Goal: Information Seeking & Learning: Learn about a topic

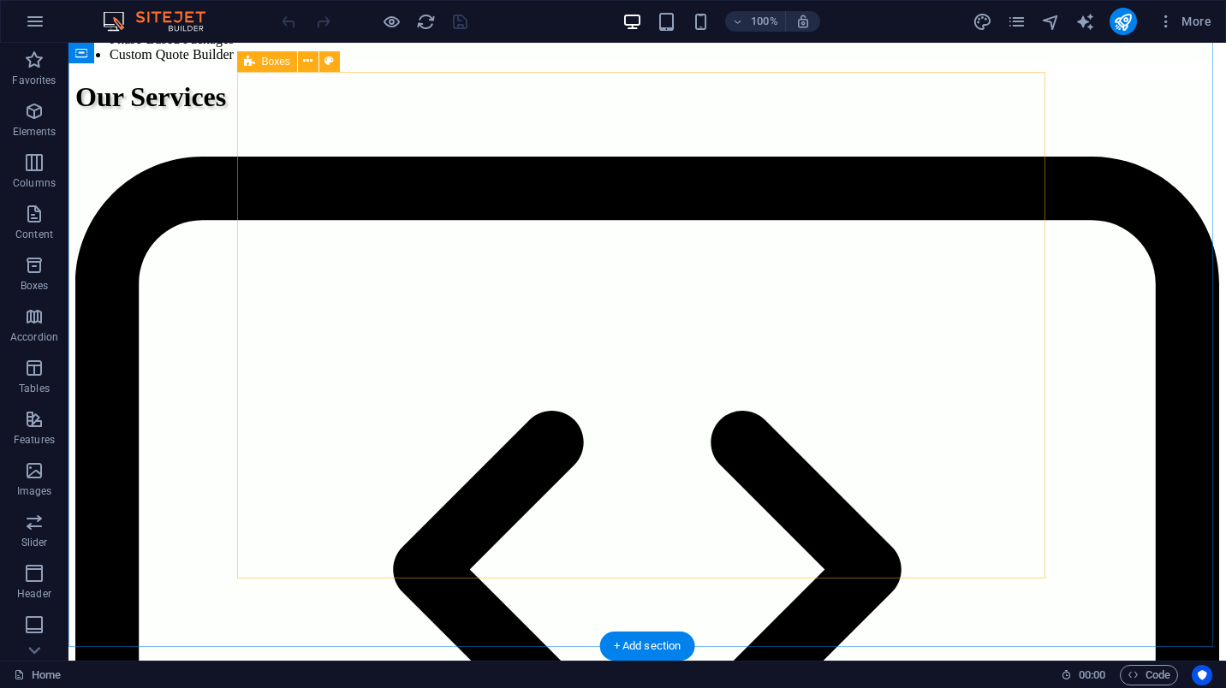
scroll to position [1028, 0]
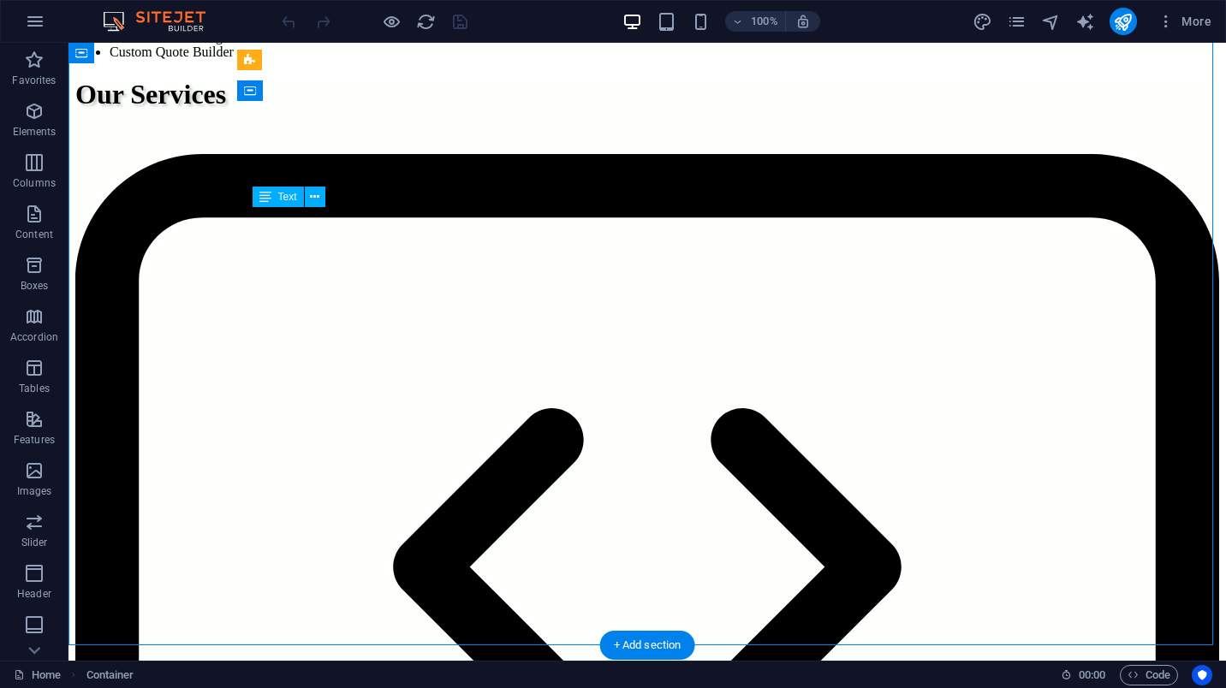
drag, startPoint x: 360, startPoint y: 274, endPoint x: 335, endPoint y: 247, distance: 36.3
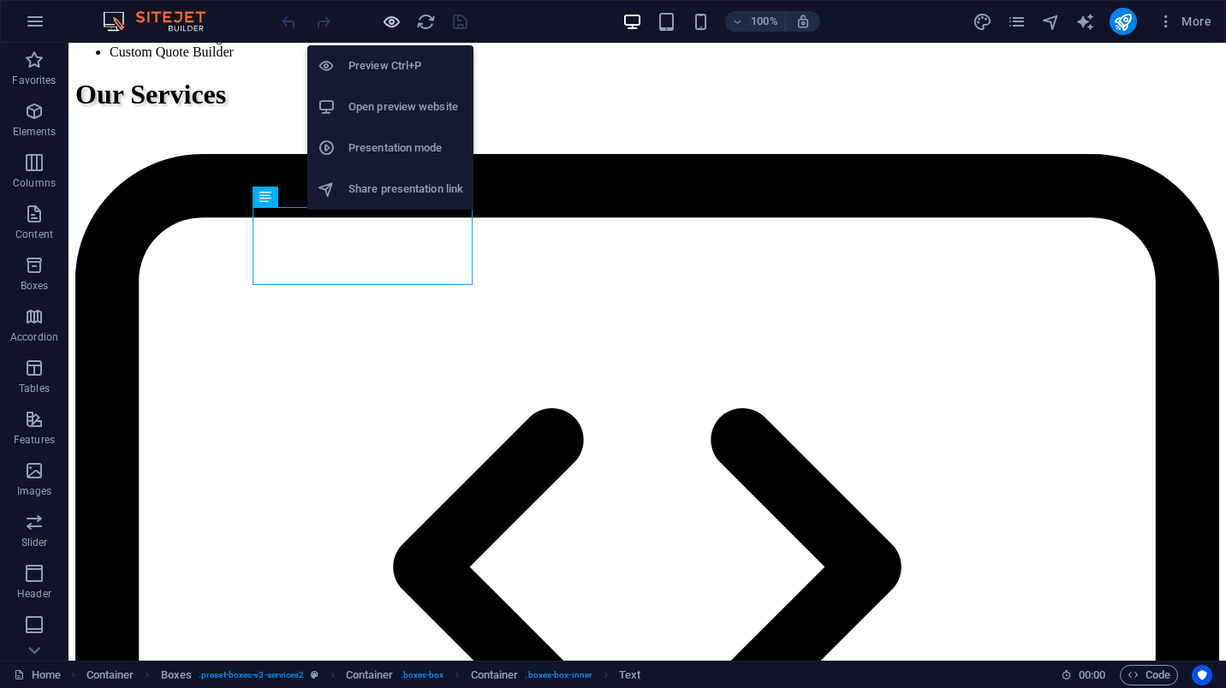
click at [389, 23] on icon "button" at bounding box center [392, 22] width 20 height 20
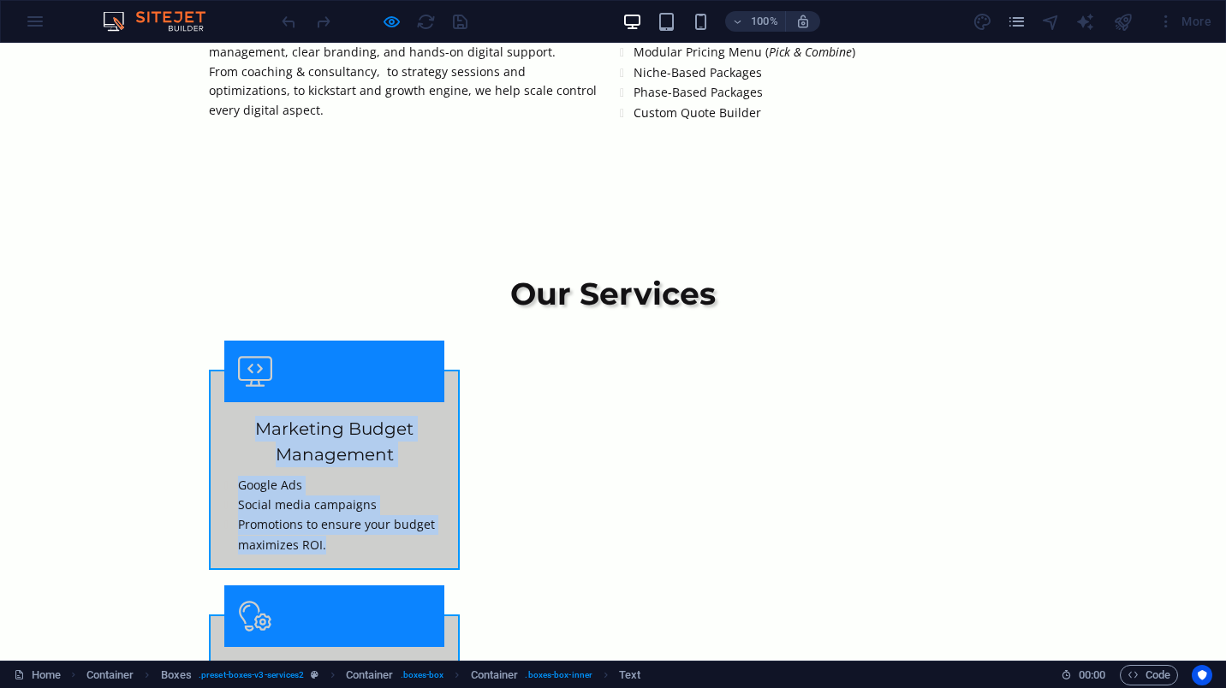
drag, startPoint x: 348, startPoint y: 274, endPoint x: 250, endPoint y: 155, distance: 154.5
click at [250, 402] on div "Marketing Budget Management Google Ads Social media campaigns Promotions to ens…" at bounding box center [334, 478] width 220 height 153
copy div "Marketing Budget Management Google Ads Social media campaigns Promotions to ens…"
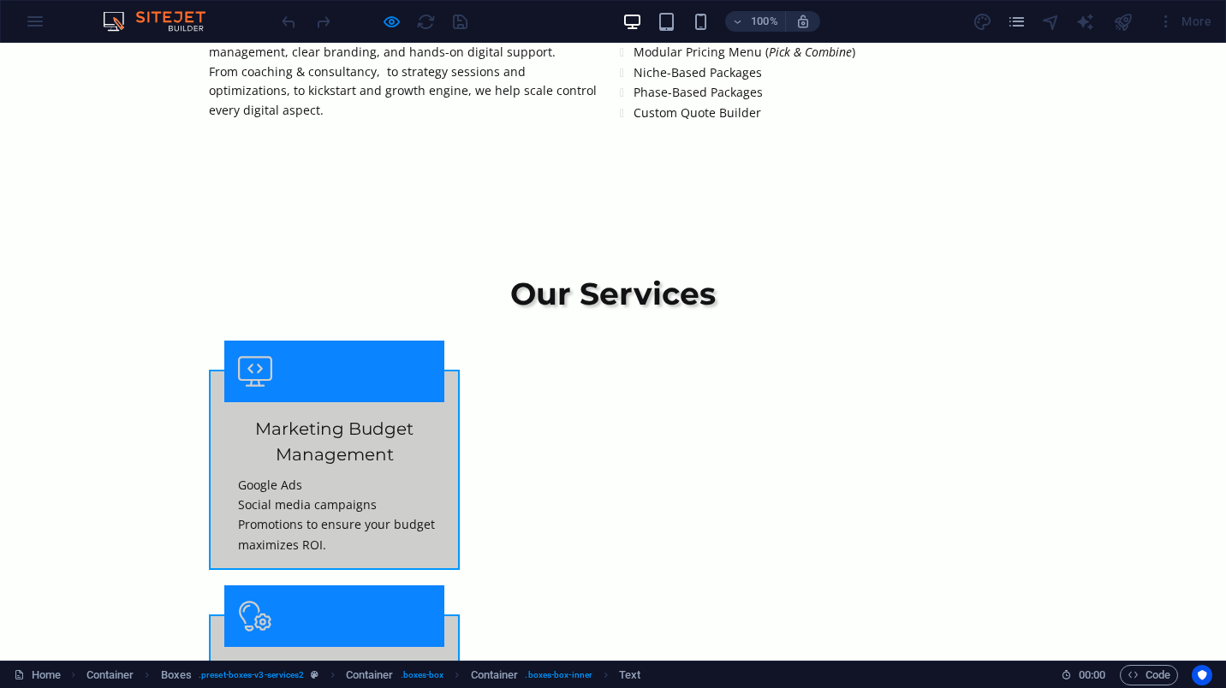
drag, startPoint x: 644, startPoint y: 263, endPoint x: 529, endPoint y: 160, distance: 154.0
copy div "Brand Awareness & Brand Creation Developing visual content brand identity Story…"
drag, startPoint x: 939, startPoint y: 267, endPoint x: 805, endPoint y: 161, distance: 171.3
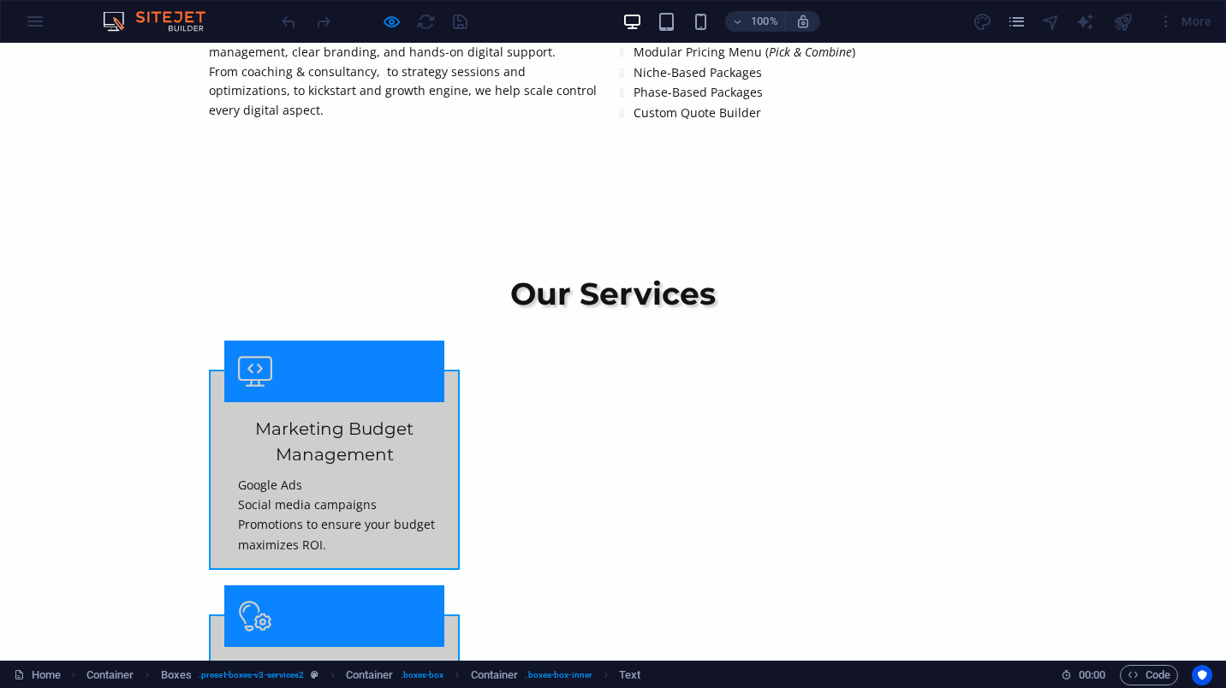
copy div "Website Building & Online Presence Comprehensive website development SEO optimi…"
drag, startPoint x: 372, startPoint y: 557, endPoint x: 225, endPoint y: 419, distance: 201.1
copy div "Campaign Management & Strategic Advisory Performance analysis Strategic recomme…"
drag, startPoint x: 682, startPoint y: 518, endPoint x: 493, endPoint y: 414, distance: 216.2
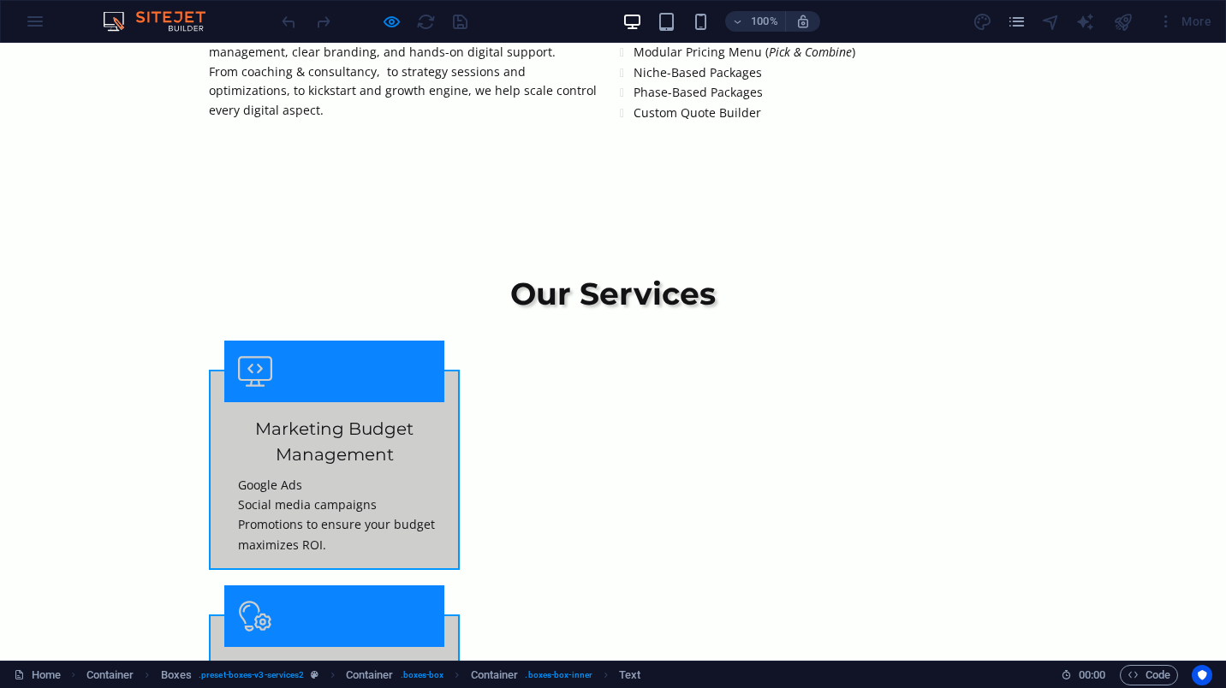
copy div "In-Depth Brand & Market Analysis Review current branding and online presence to…"
drag, startPoint x: 959, startPoint y: 538, endPoint x: 776, endPoint y: 418, distance: 219.0
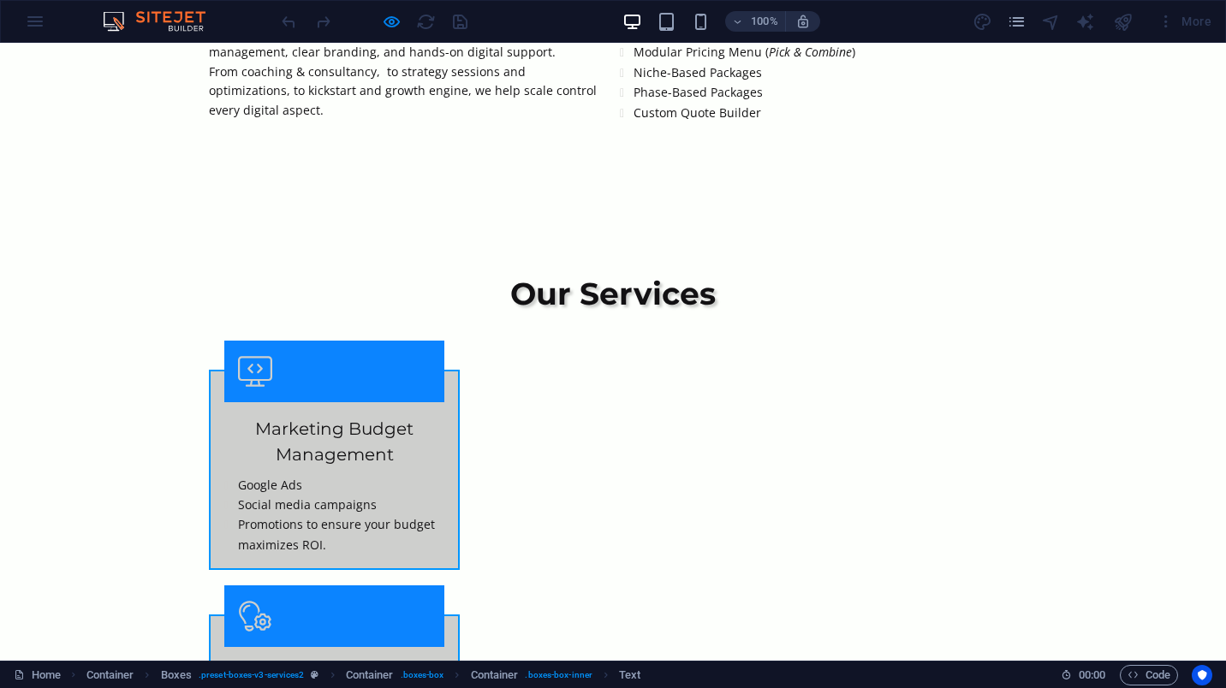
copy div "Transparant Time Track & Management Experience transparent collaboration with a…"
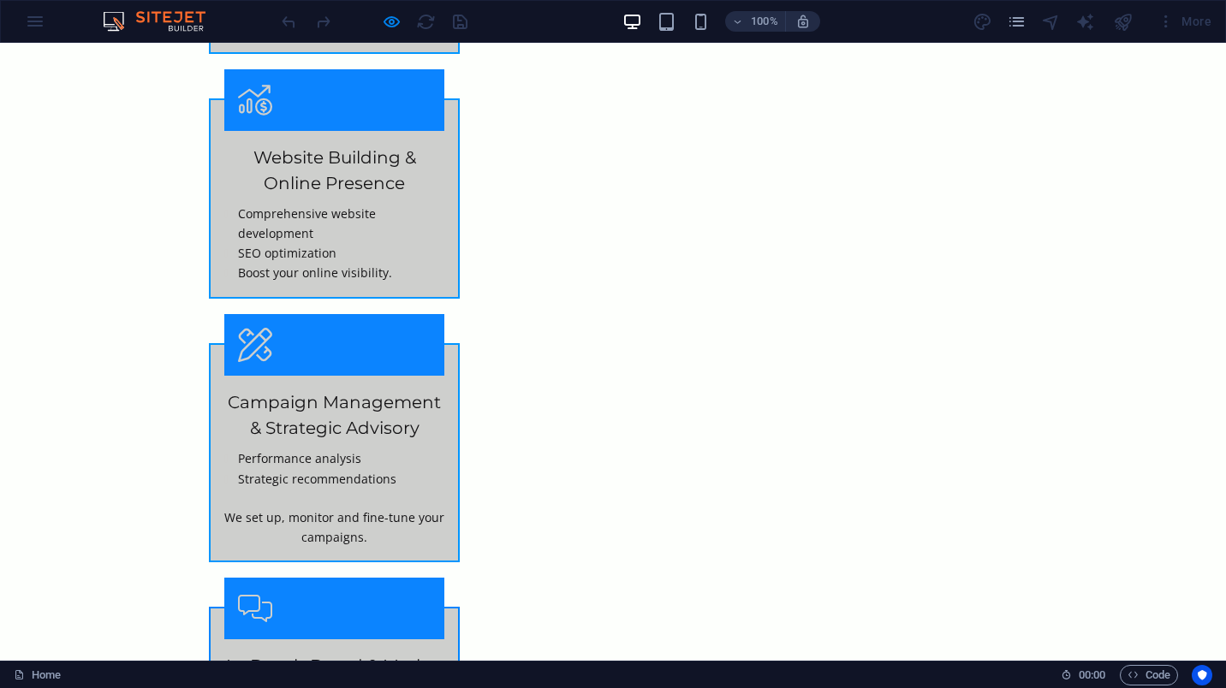
scroll to position [1798, 0]
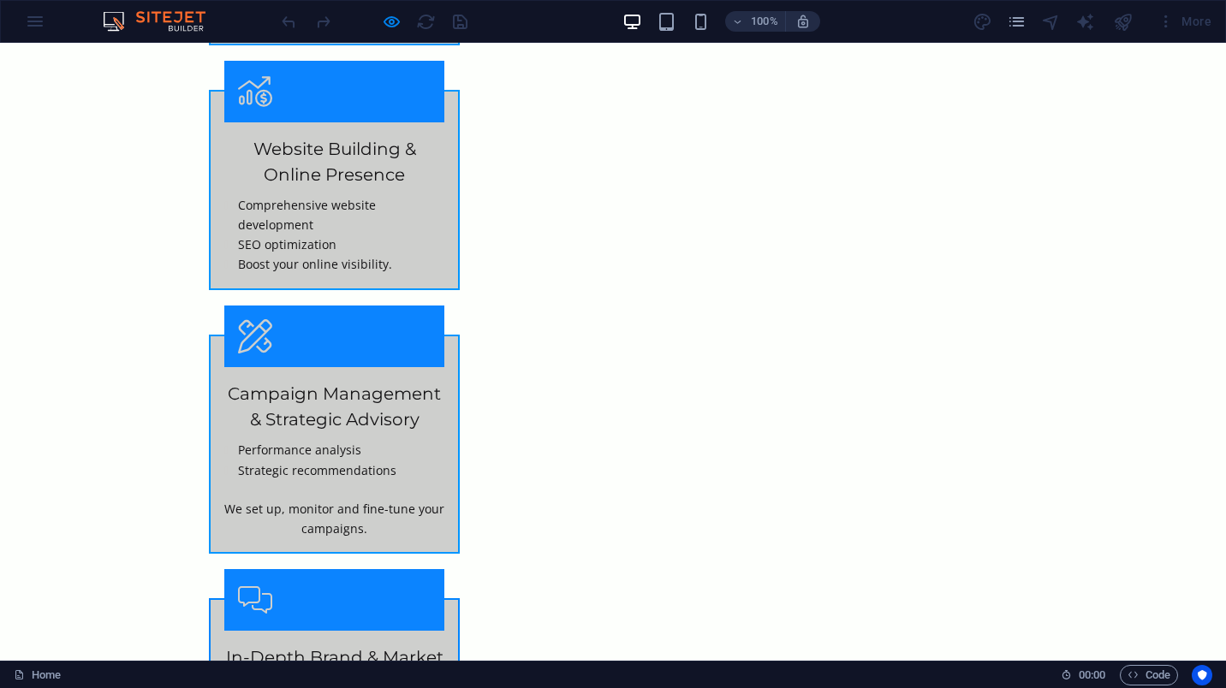
drag, startPoint x: 455, startPoint y: 537, endPoint x: 201, endPoint y: 184, distance: 434.4
copy div "LOREMI DOL SITAME CONSECTE Adi eli seddoeiu tem incidid utlaboreet Dolo magn al…"
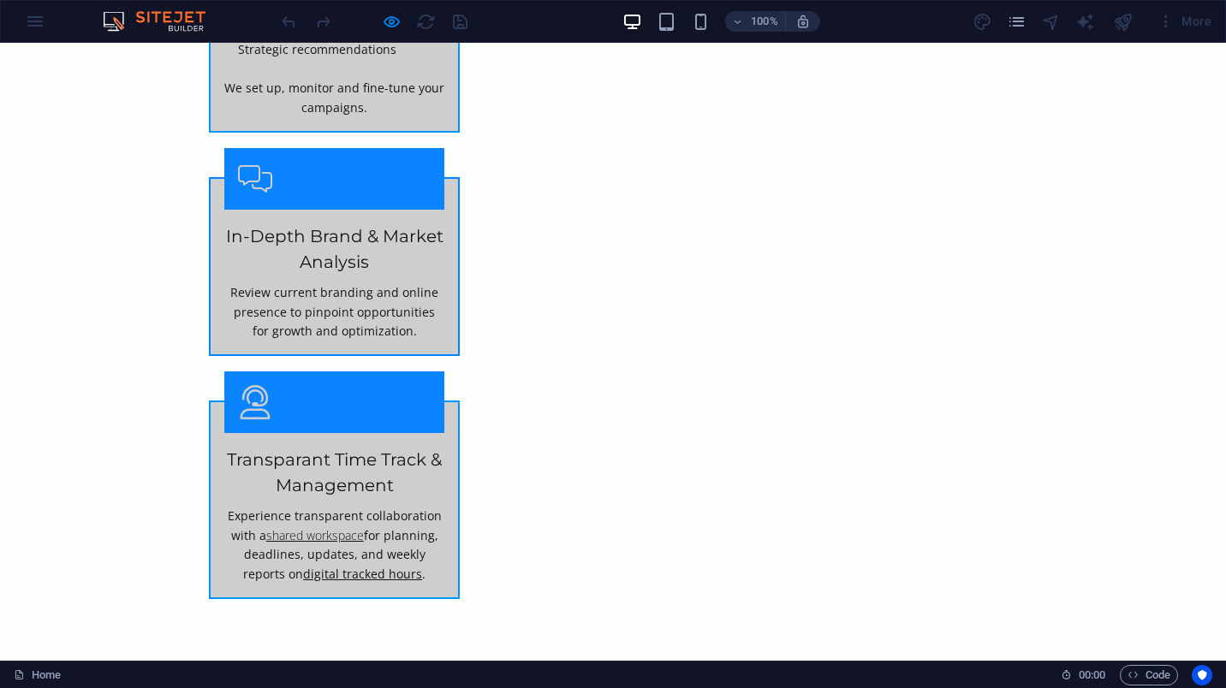
scroll to position [2226, 0]
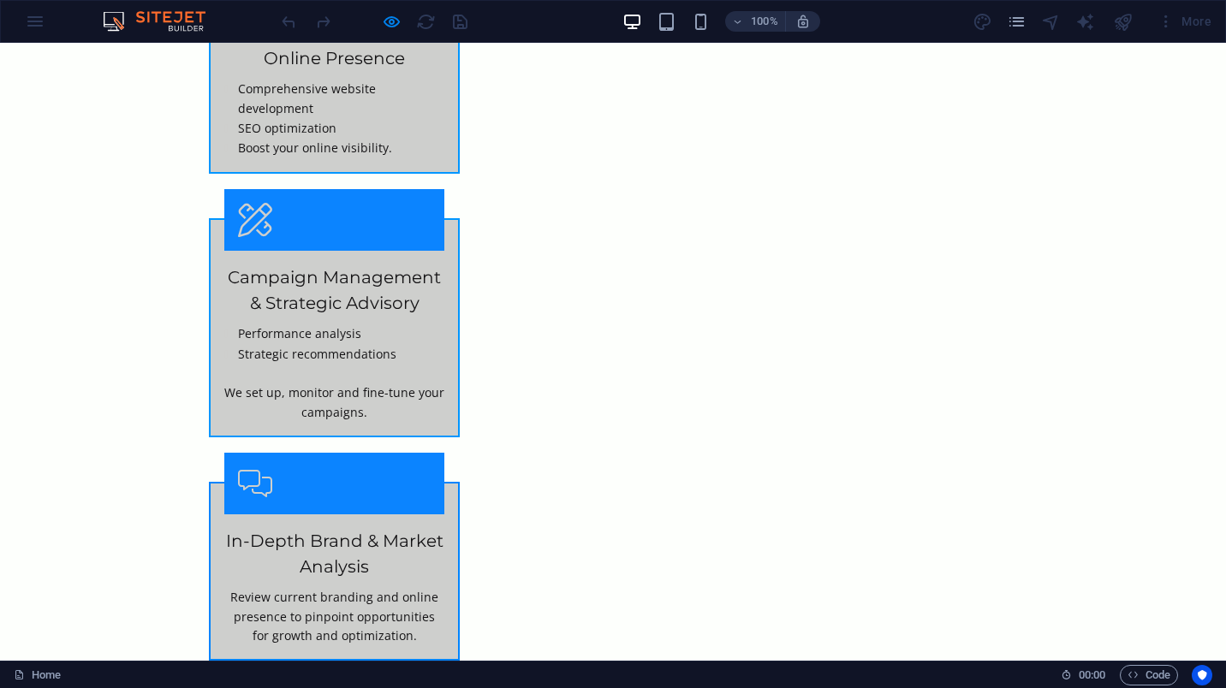
scroll to position [1897, 0]
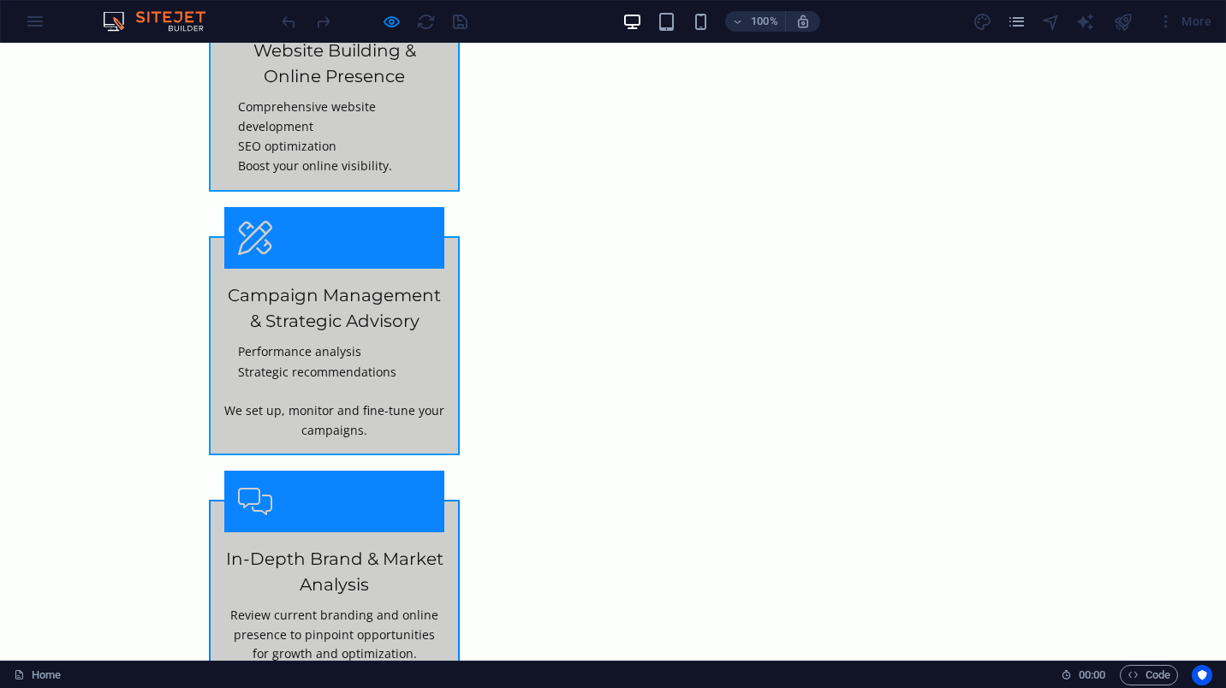
drag, startPoint x: 435, startPoint y: 518, endPoint x: 203, endPoint y: 148, distance: 436.7
copy div "LOREMI DOL SITAMETC ADIPISCI Eli seddoeiusm temp inci utlabo etdolorem ali enim…"
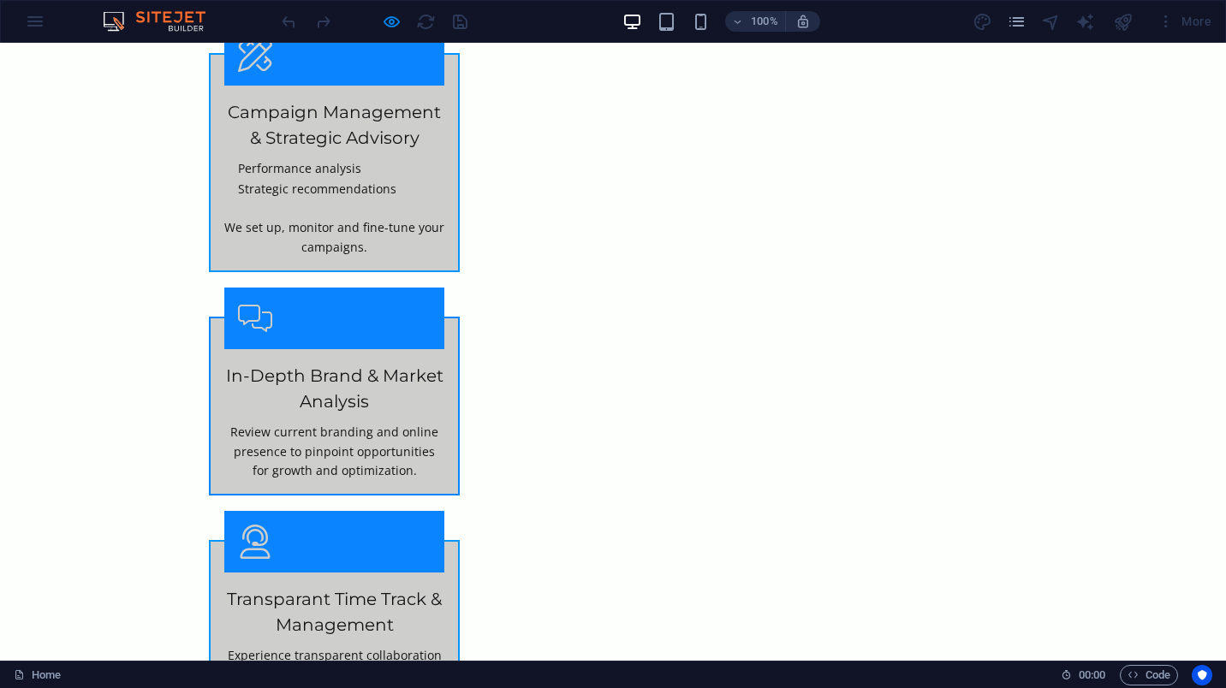
scroll to position [2239, 0]
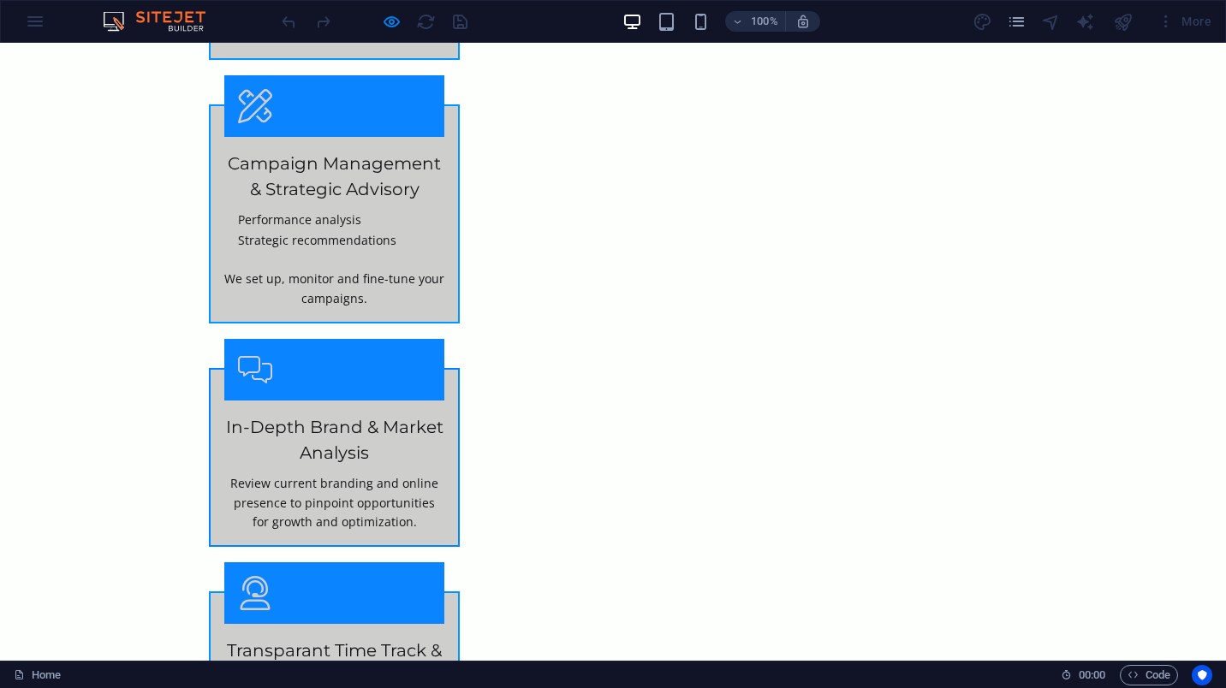
scroll to position [1960, 0]
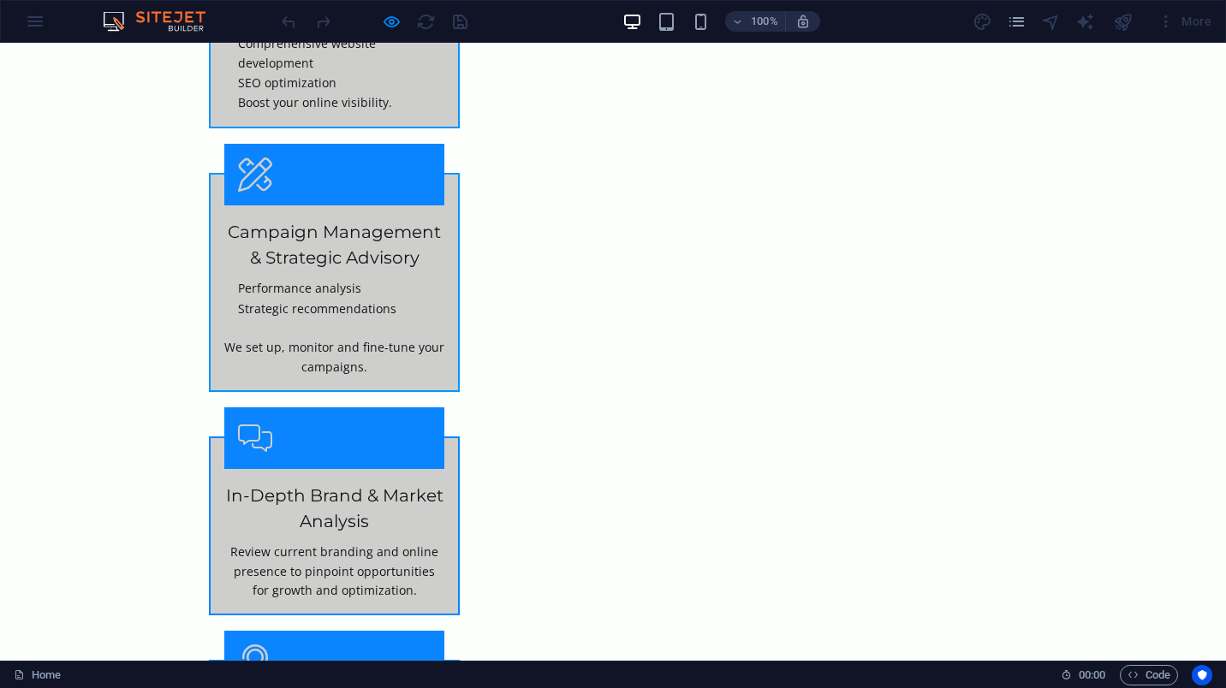
drag, startPoint x: 301, startPoint y: 630, endPoint x: 193, endPoint y: 157, distance: 485.6
copy div "LOREMIPS DOLOR sit AME CONSECTE Adi elitseddoe temp inci utlabore etdolorem ali…"
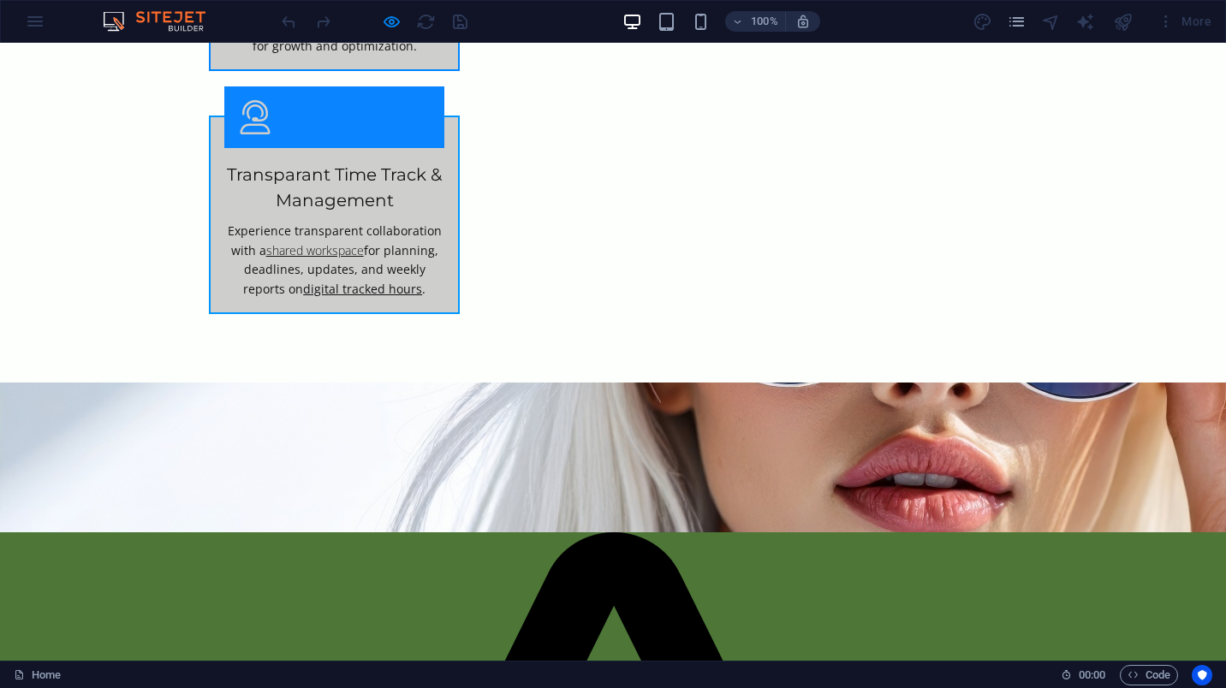
scroll to position [2559, 0]
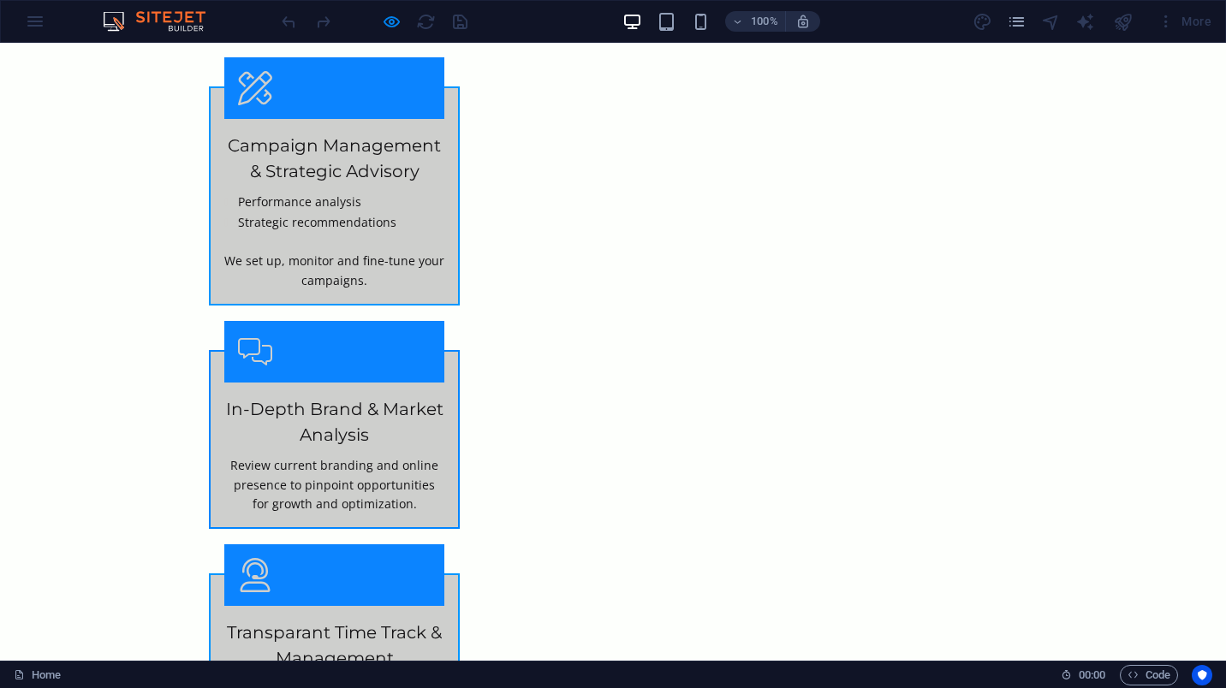
scroll to position [2022, 0]
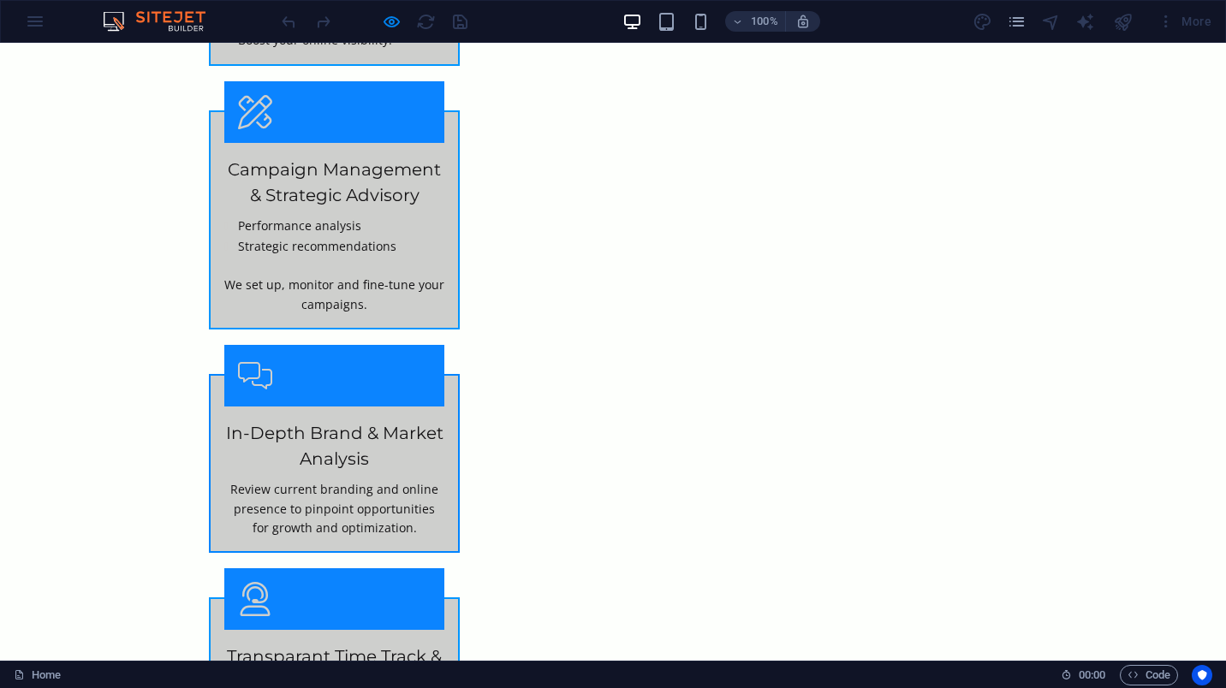
drag, startPoint x: 361, startPoint y: 613, endPoint x: 206, endPoint y: 171, distance: 468.5
copy div "Lor ipsumd sita cons adip elits do eiu tempor, incididu, ut laboreet dolorem — …"
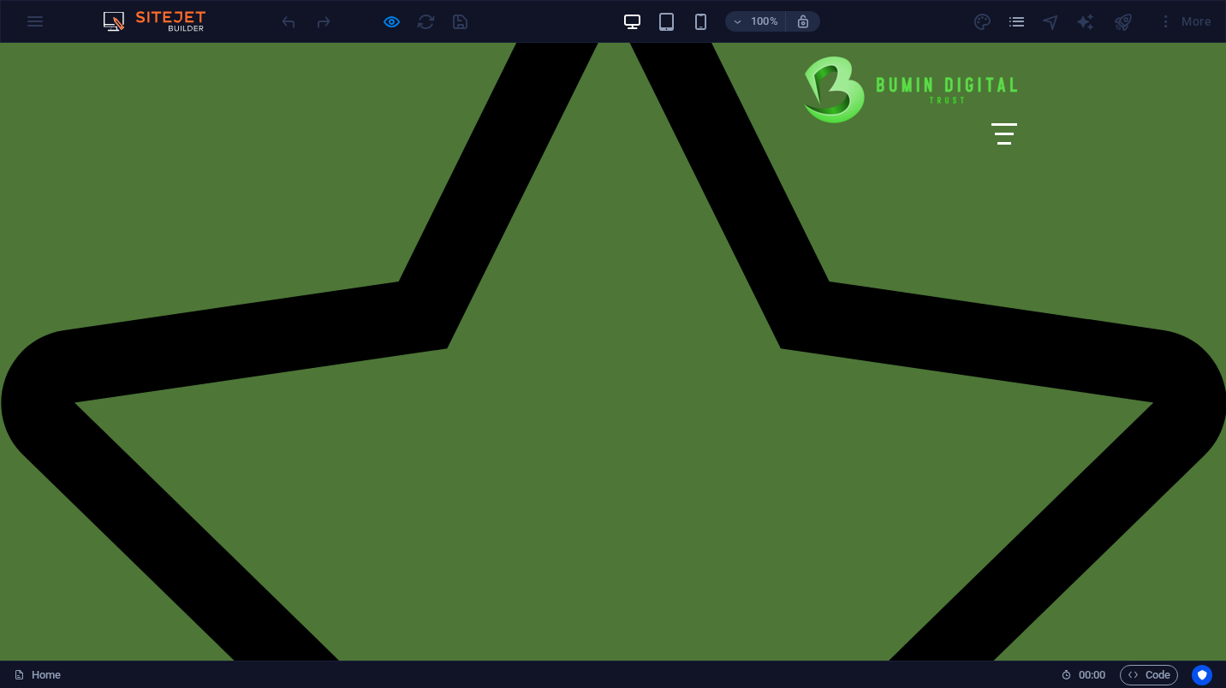
scroll to position [3221, 0]
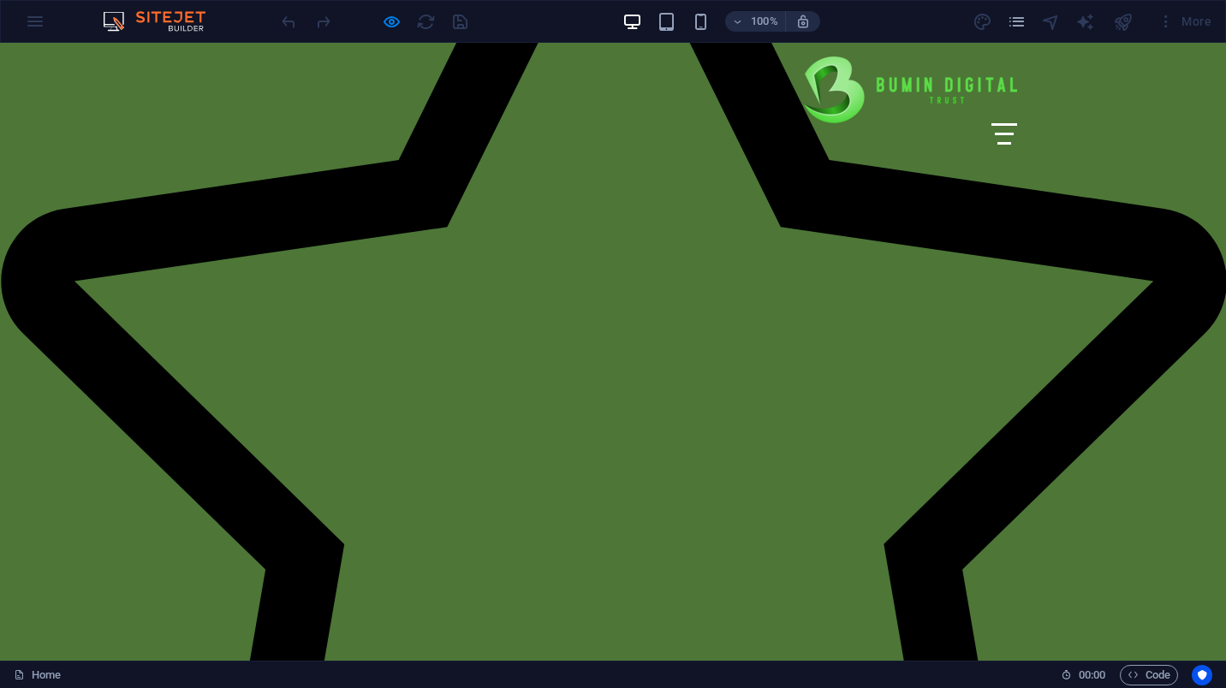
drag, startPoint x: 378, startPoint y: 393, endPoint x: 214, endPoint y: 222, distance: 237.4
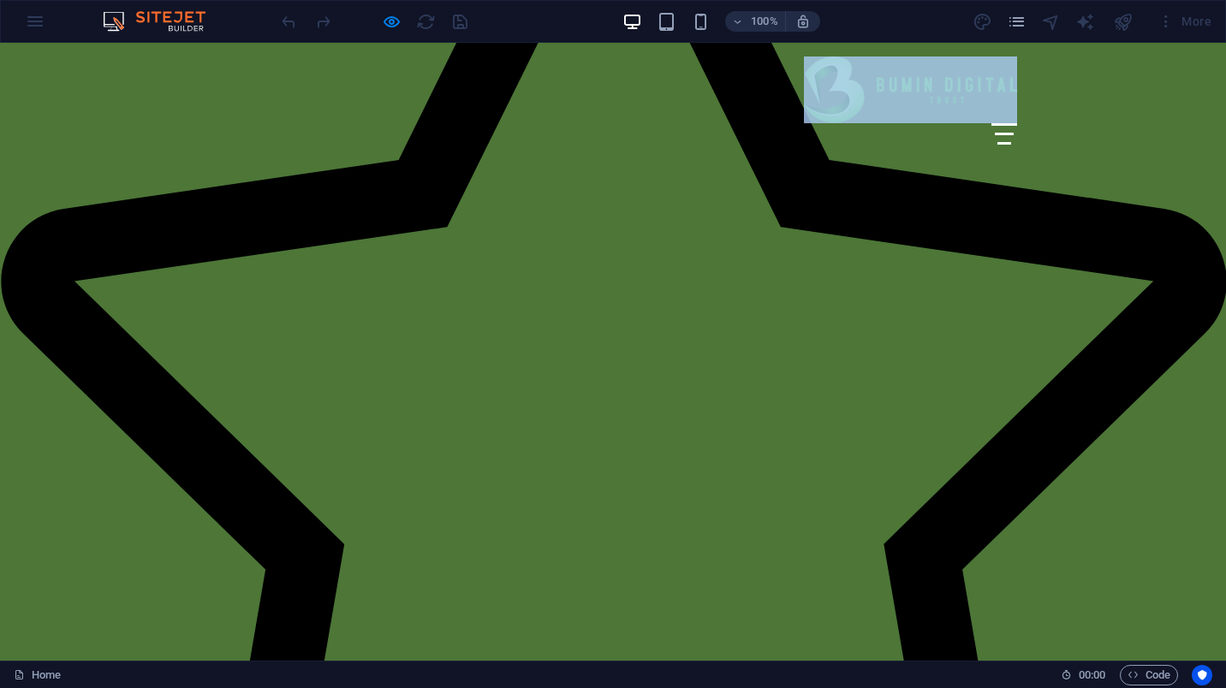
drag, startPoint x: 868, startPoint y: 52, endPoint x: 403, endPoint y: 75, distance: 465.5
click at [403, 62] on div "Home About Services Pricing Contact" at bounding box center [613, 101] width 1226 height 116
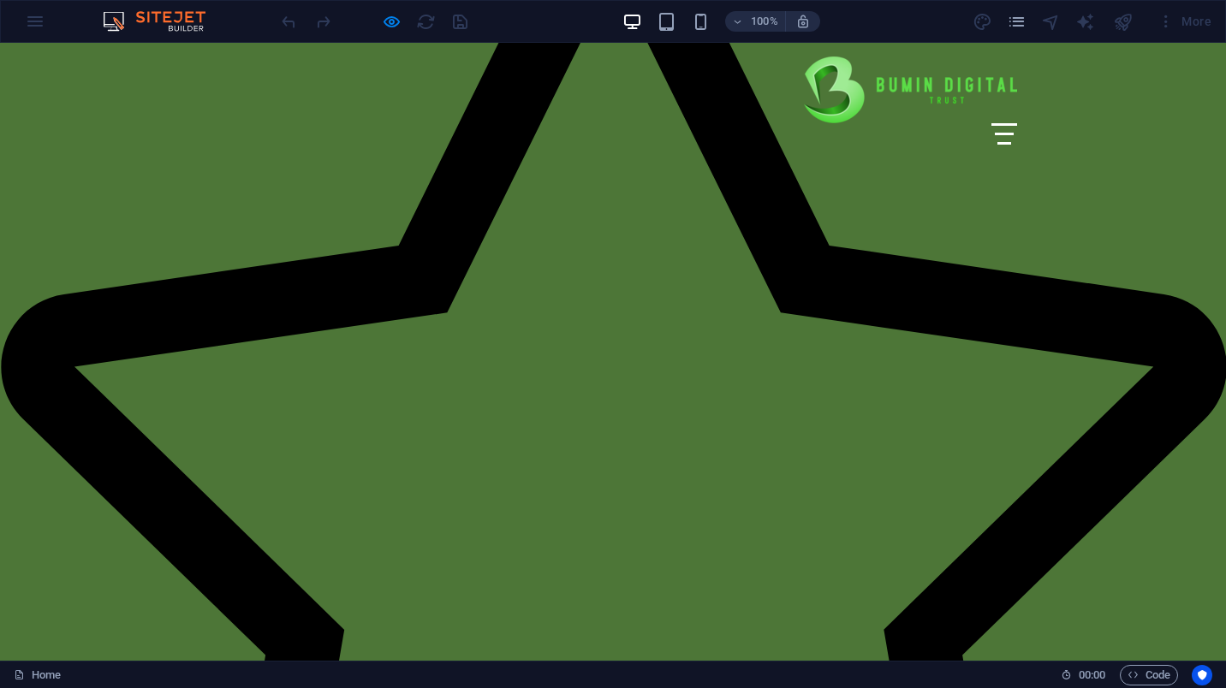
drag, startPoint x: 885, startPoint y: 143, endPoint x: 571, endPoint y: 110, distance: 315.2
drag, startPoint x: 369, startPoint y: 477, endPoint x: 210, endPoint y: 305, distance: 234.5
drag, startPoint x: 682, startPoint y: 474, endPoint x: 495, endPoint y: 301, distance: 255.7
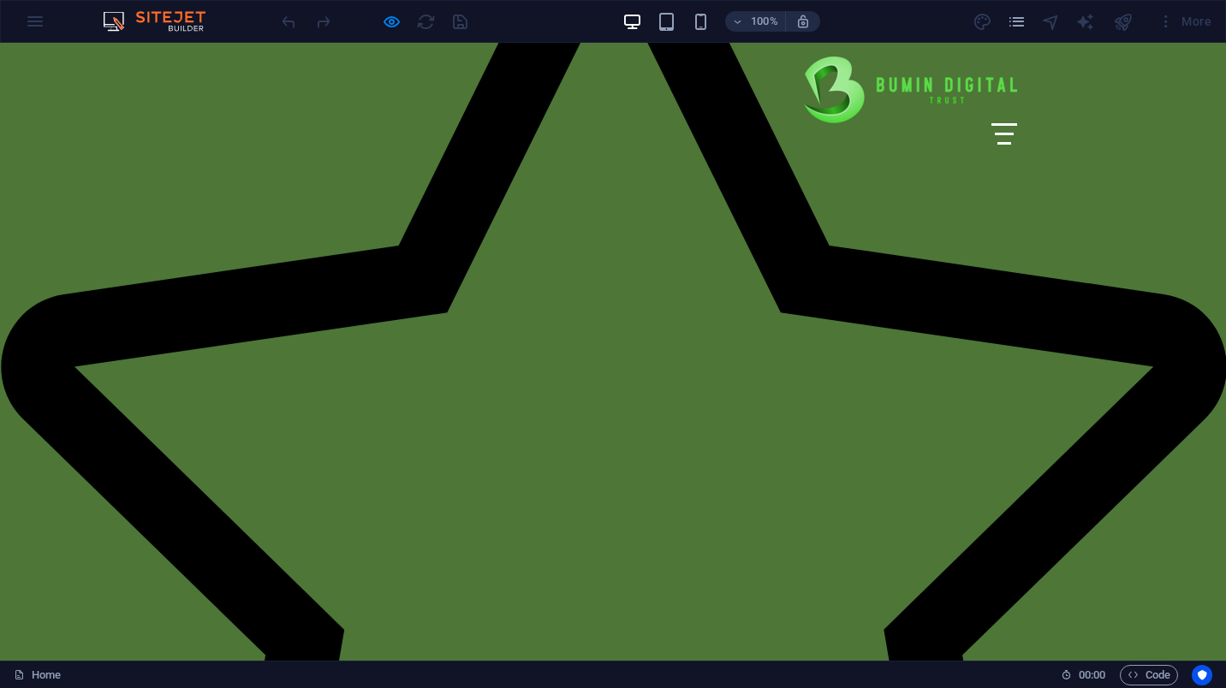
drag, startPoint x: 995, startPoint y: 490, endPoint x: 773, endPoint y: 302, distance: 290.4
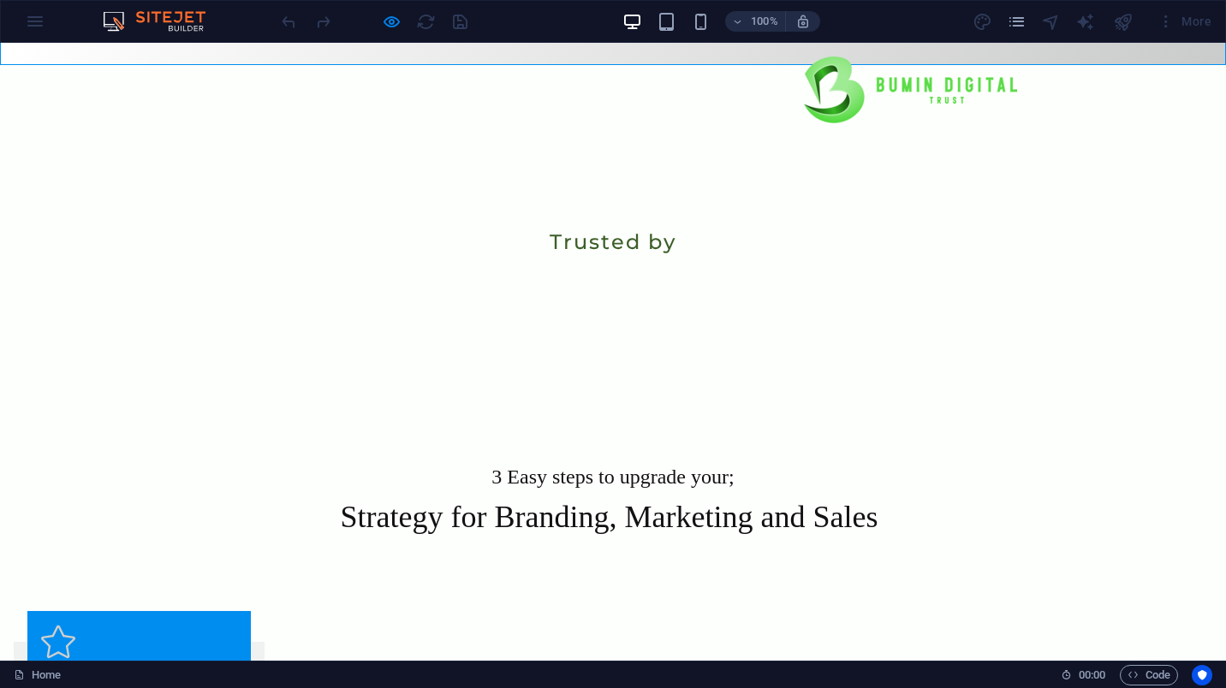
scroll to position [5191, 0]
